Goal: Information Seeking & Learning: Learn about a topic

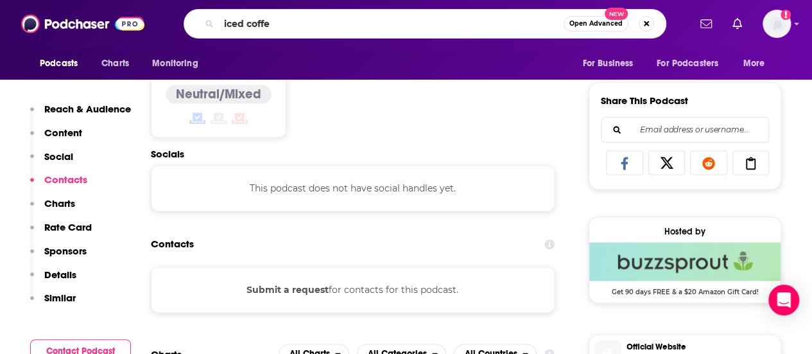
type input "iced coffee"
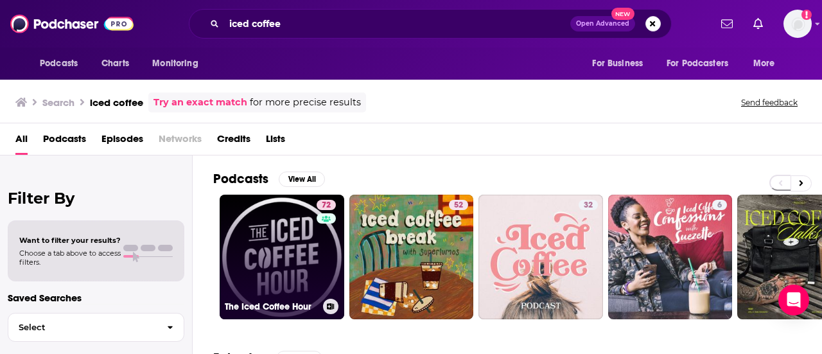
click at [302, 257] on link "72 The Iced Coffee Hour" at bounding box center [282, 256] width 125 height 125
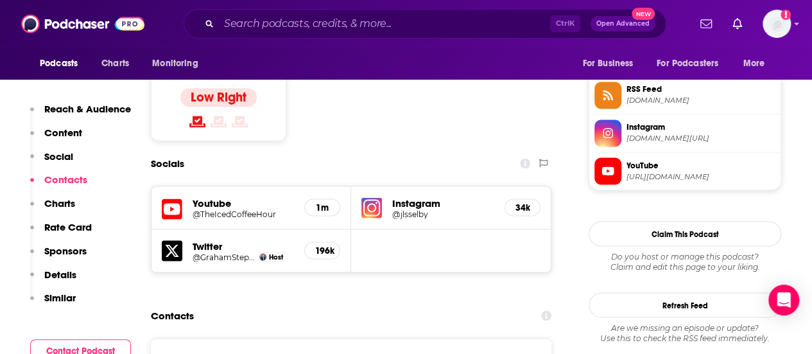
scroll to position [1177, 0]
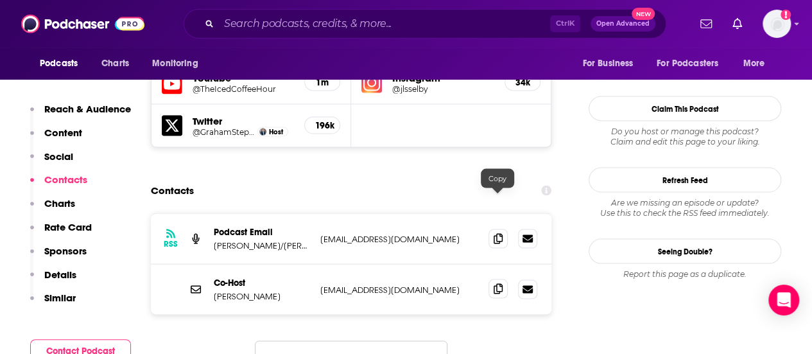
click at [489, 279] on span at bounding box center [497, 288] width 19 height 19
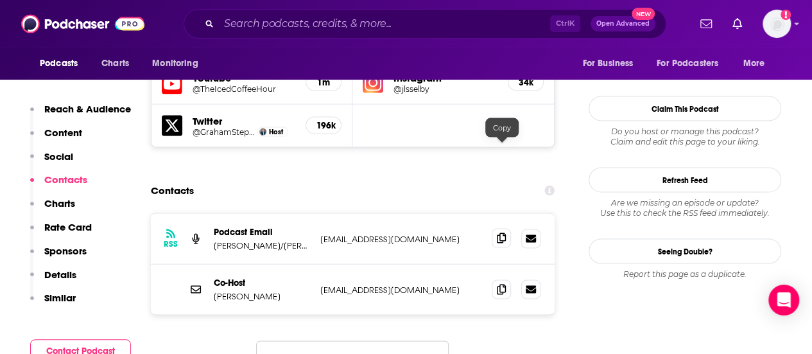
click at [502, 232] on icon at bounding box center [501, 237] width 9 height 10
